Goal: Information Seeking & Learning: Learn about a topic

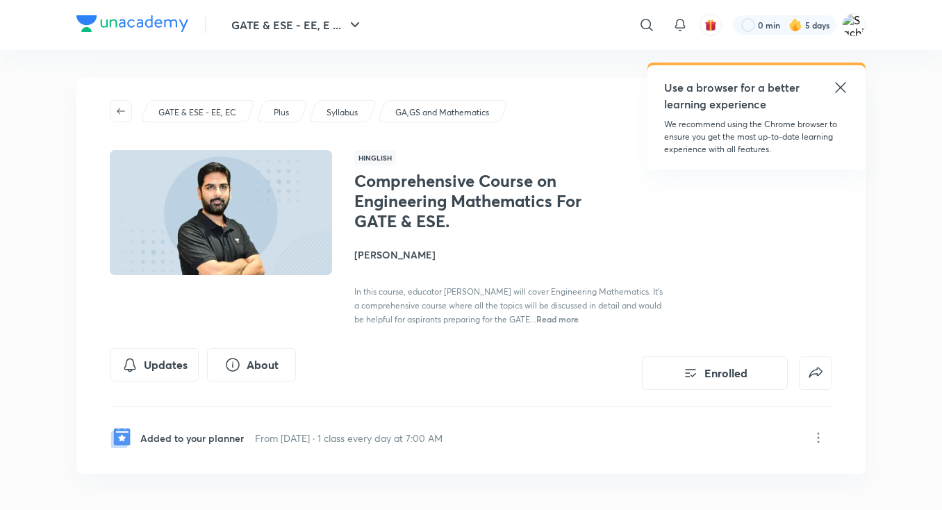
click at [841, 92] on icon at bounding box center [841, 87] width 17 height 17
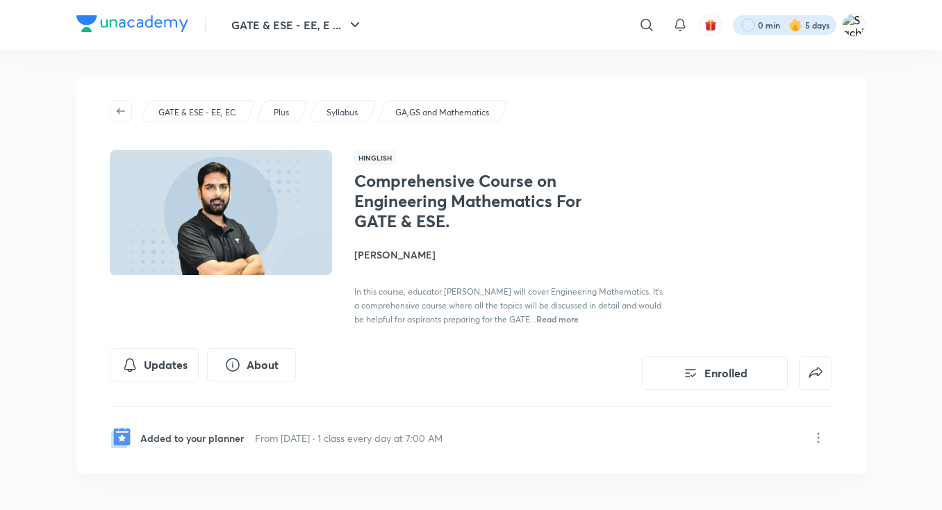
click at [773, 28] on div at bounding box center [785, 24] width 104 height 19
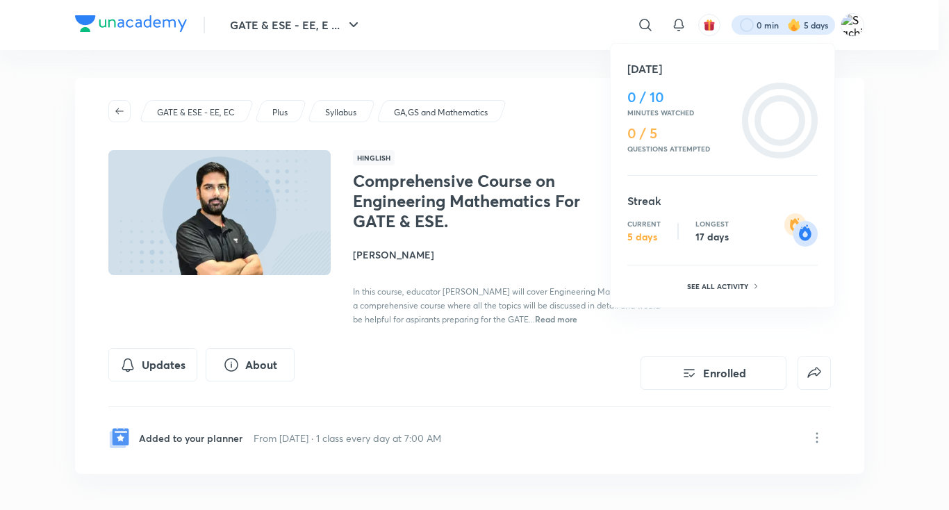
click at [668, 145] on p "Questions attempted" at bounding box center [682, 149] width 109 height 8
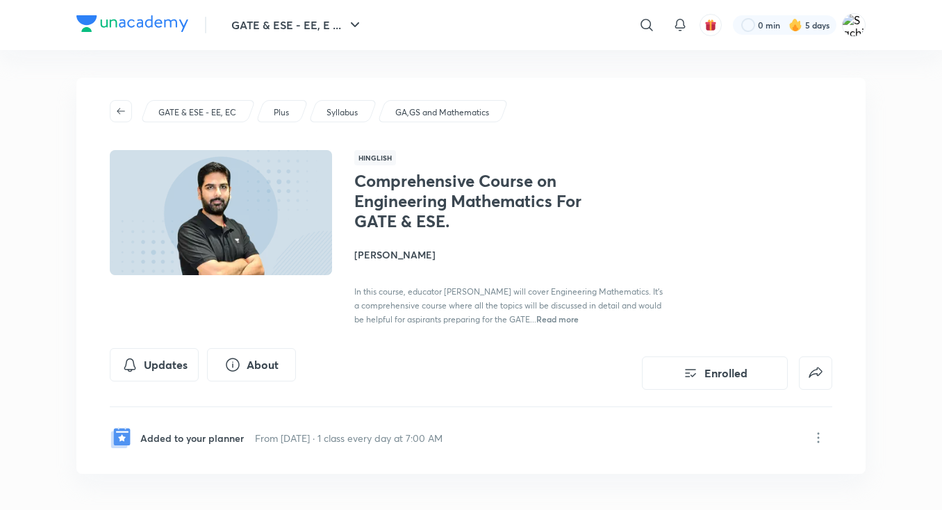
click at [789, 20] on img at bounding box center [796, 25] width 14 height 14
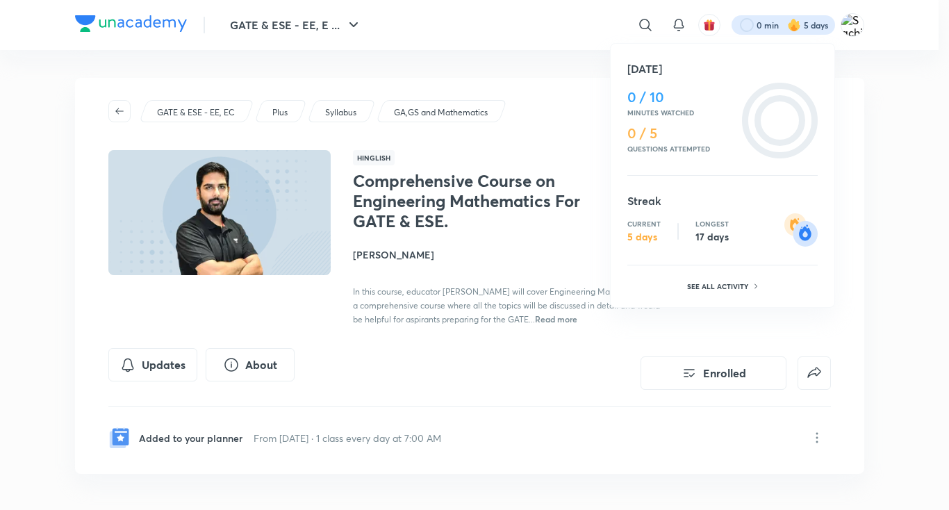
click at [491, 63] on div at bounding box center [474, 255] width 949 height 510
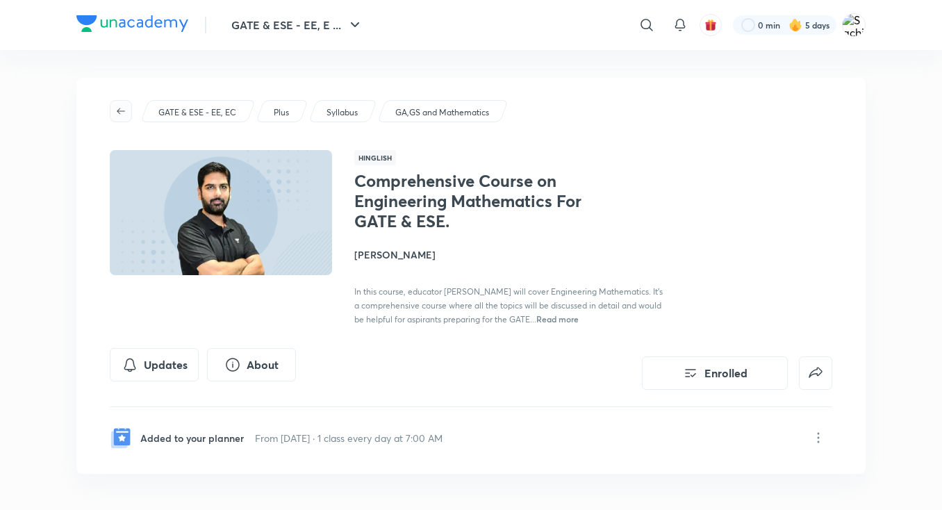
click at [115, 108] on span "button" at bounding box center [120, 111] width 21 height 11
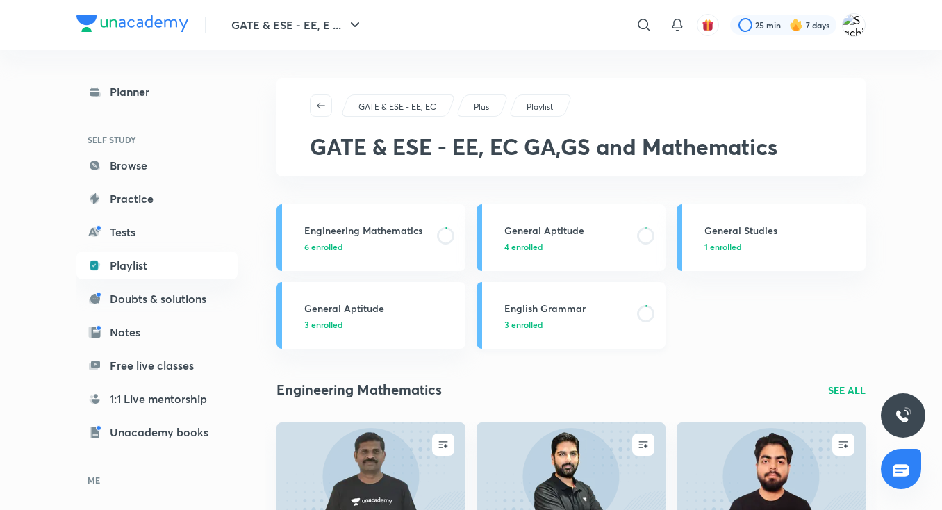
scroll to position [1, 0]
